Goal: Entertainment & Leisure: Consume media (video, audio)

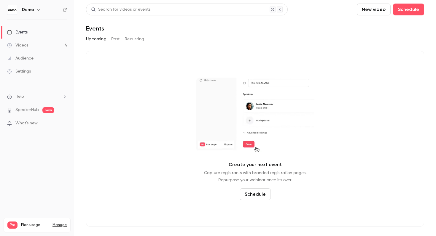
click at [47, 46] on link "Videos 4" at bounding box center [37, 45] width 74 height 13
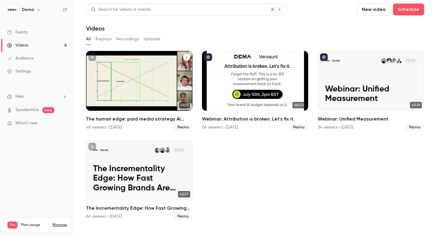
click at [137, 123] on div "The human edge: paid media strategy AI can’t replace 49 viewers • [DATE] Replay" at bounding box center [139, 123] width 106 height 15
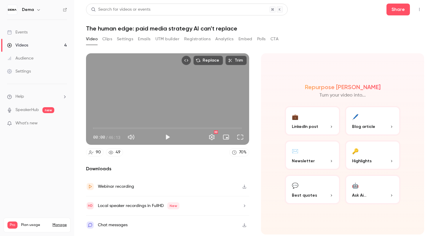
click at [232, 43] on button "Analytics" at bounding box center [224, 38] width 18 height 9
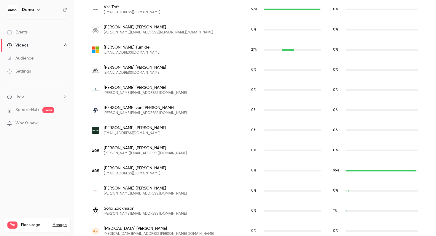
scroll to position [1826, 0]
